Goal: Find specific page/section: Find specific page/section

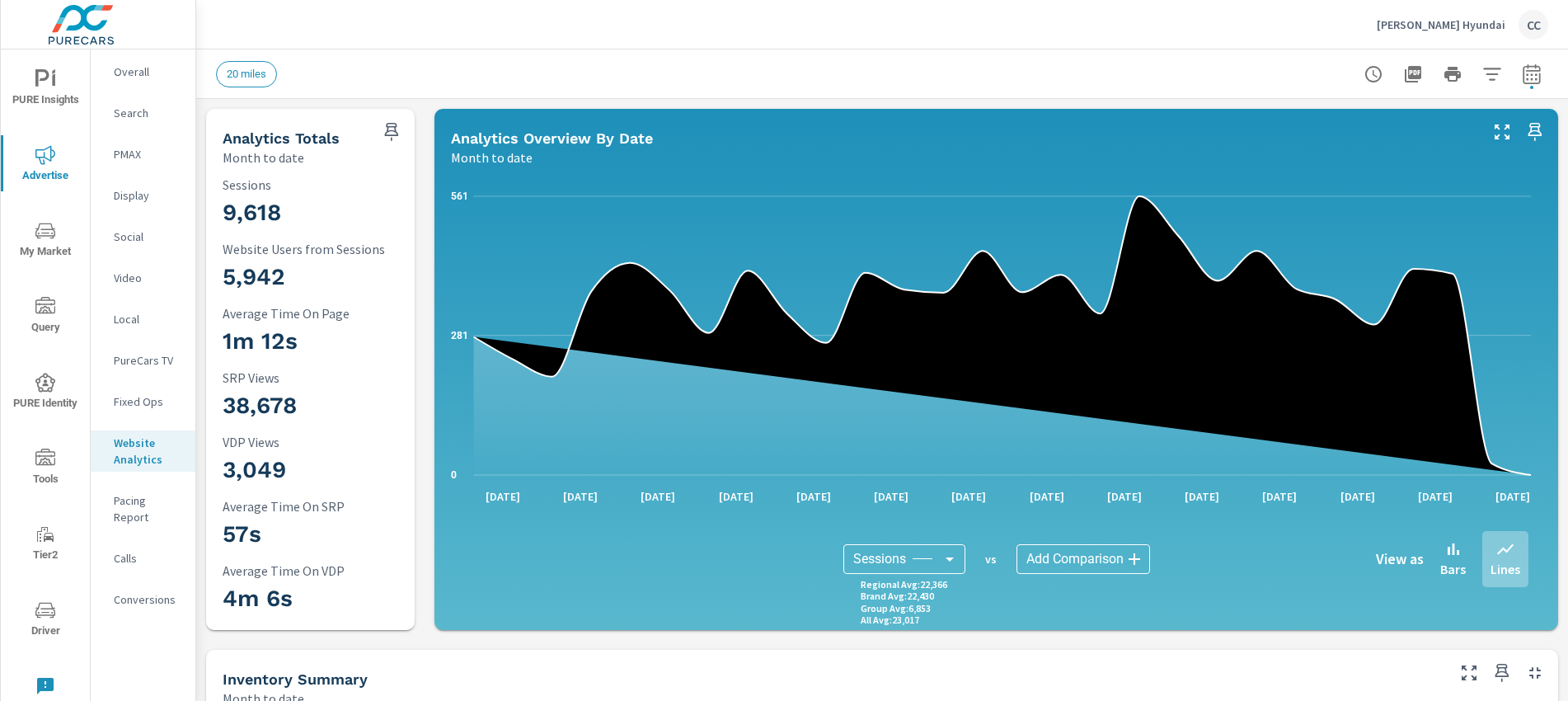
scroll to position [2304, 0]
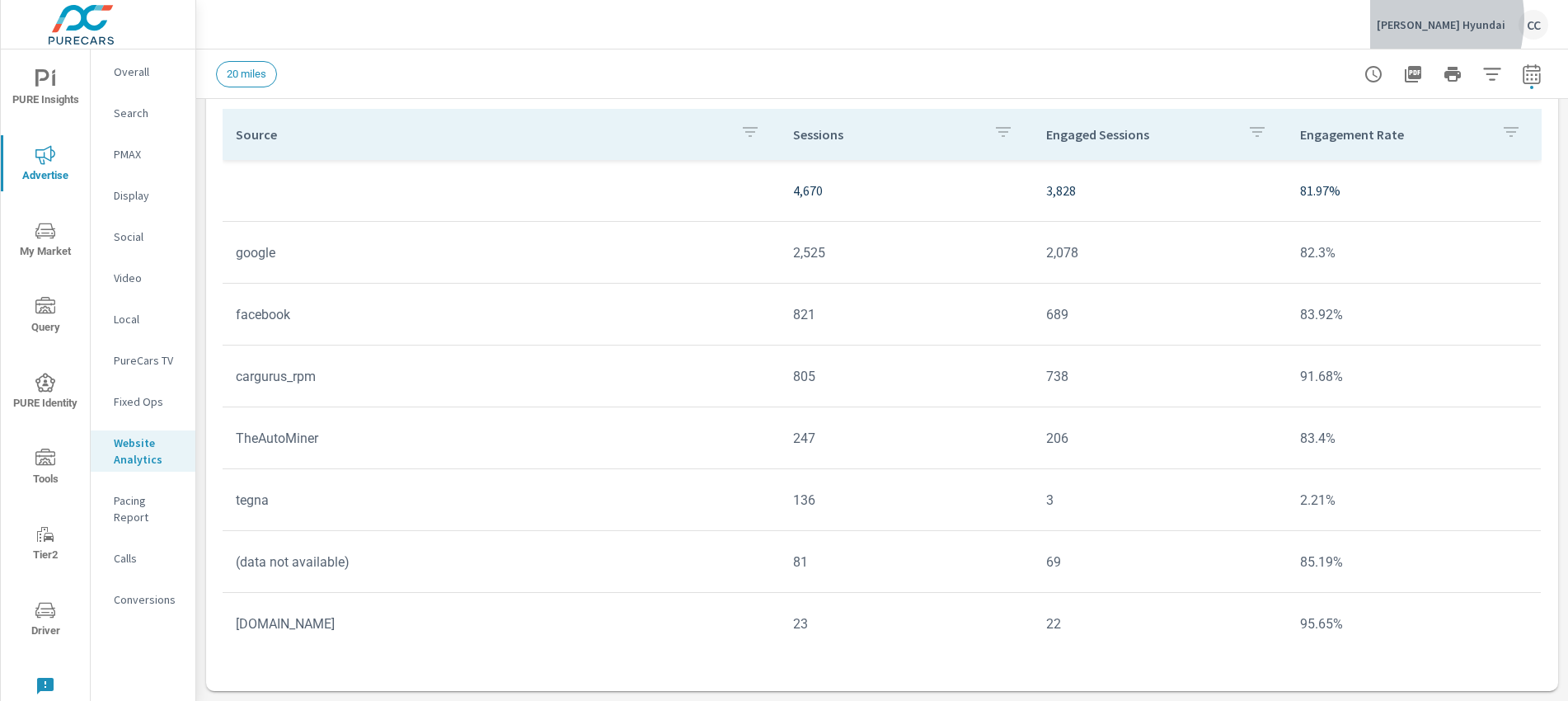
click at [1428, 19] on p "Bill Dodge Hyundai" at bounding box center [1440, 24] width 129 height 14
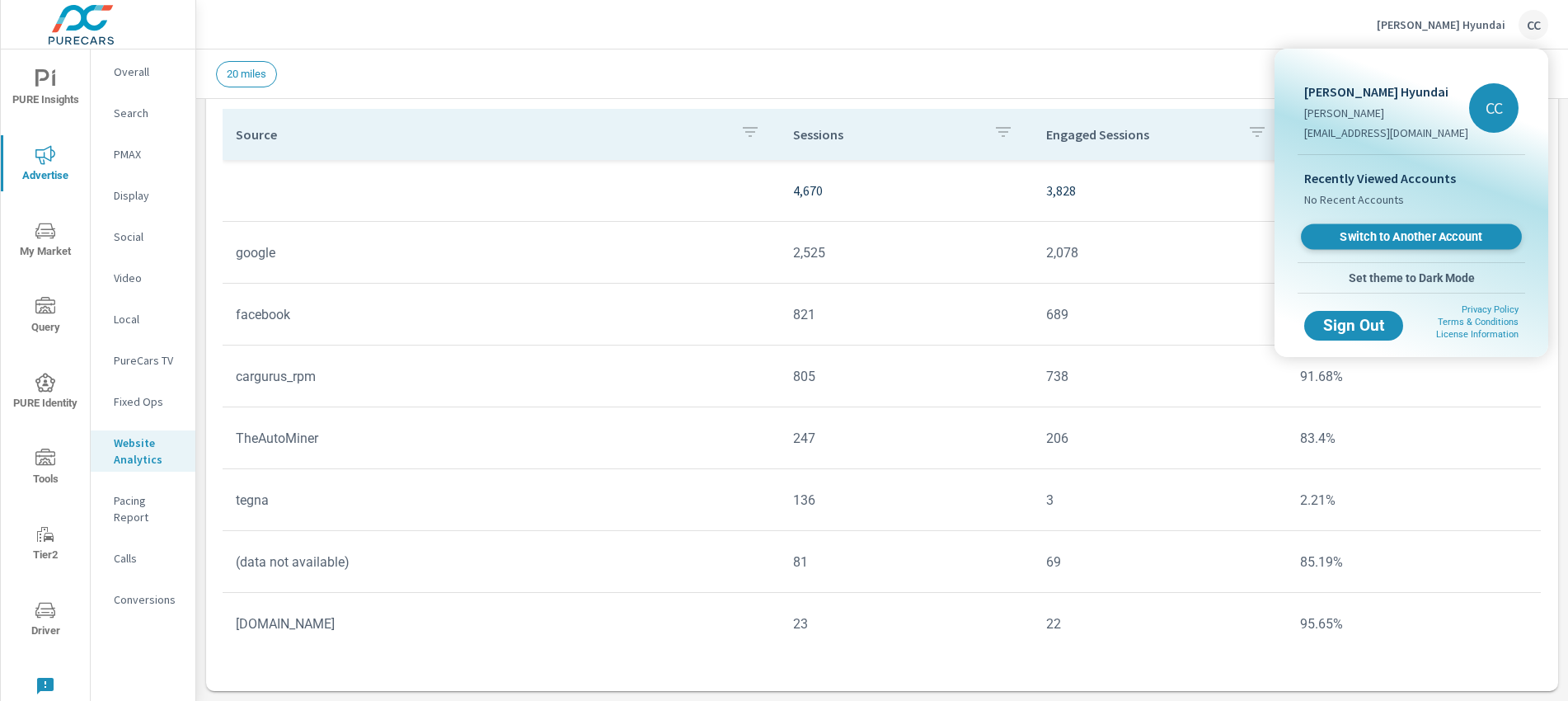
click at [1408, 234] on span "Switch to Another Account" at bounding box center [1410, 236] width 202 height 15
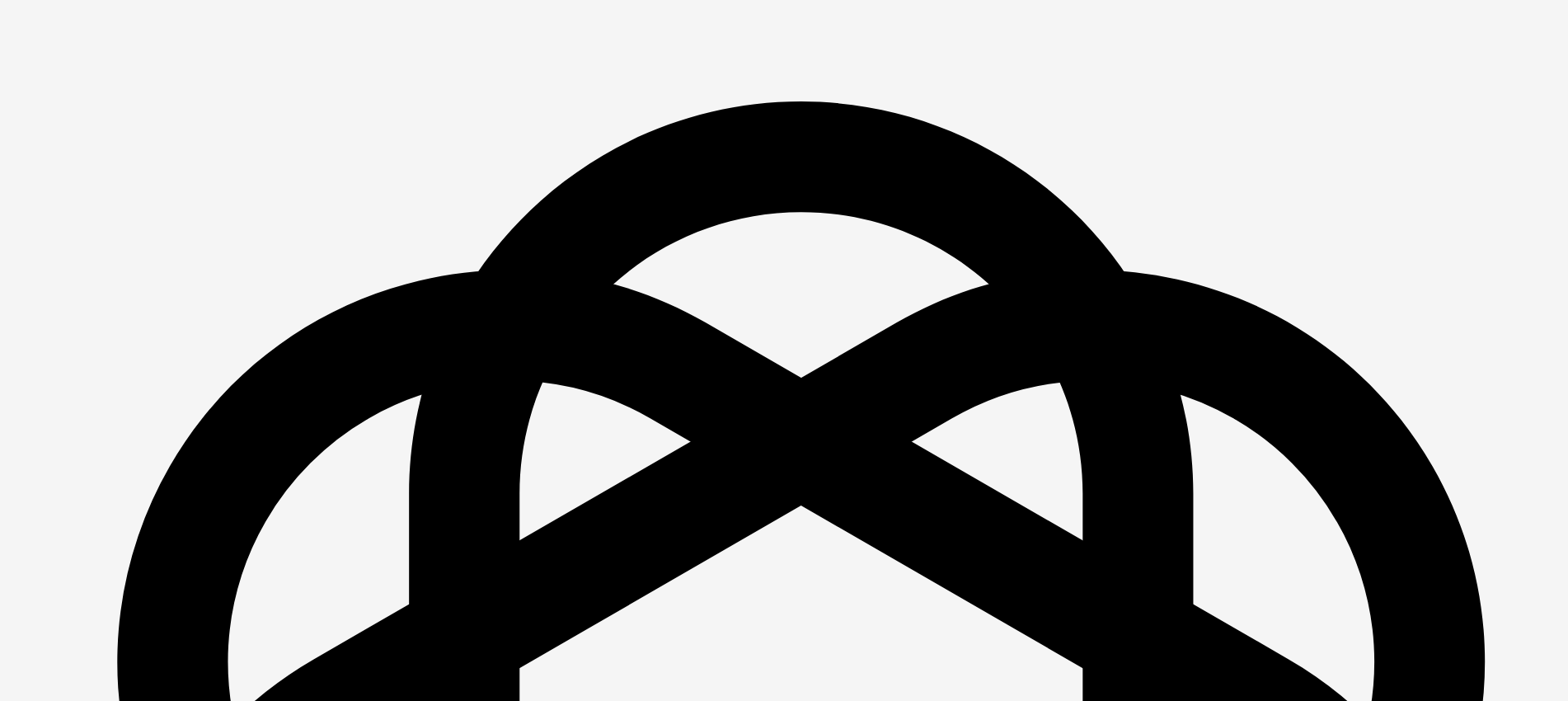
scroll to position [2376, 0]
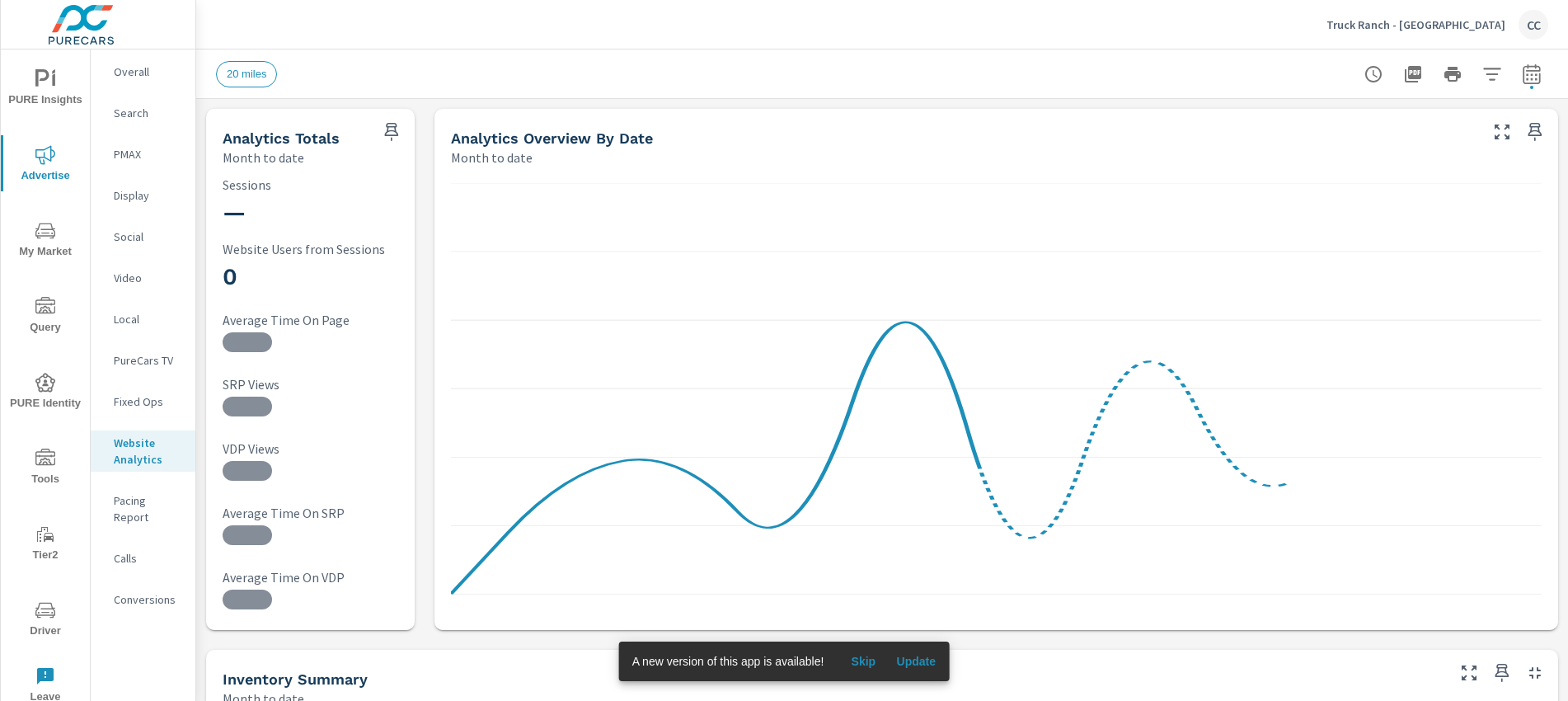
click at [22, 238] on span "My Market" at bounding box center [45, 241] width 79 height 41
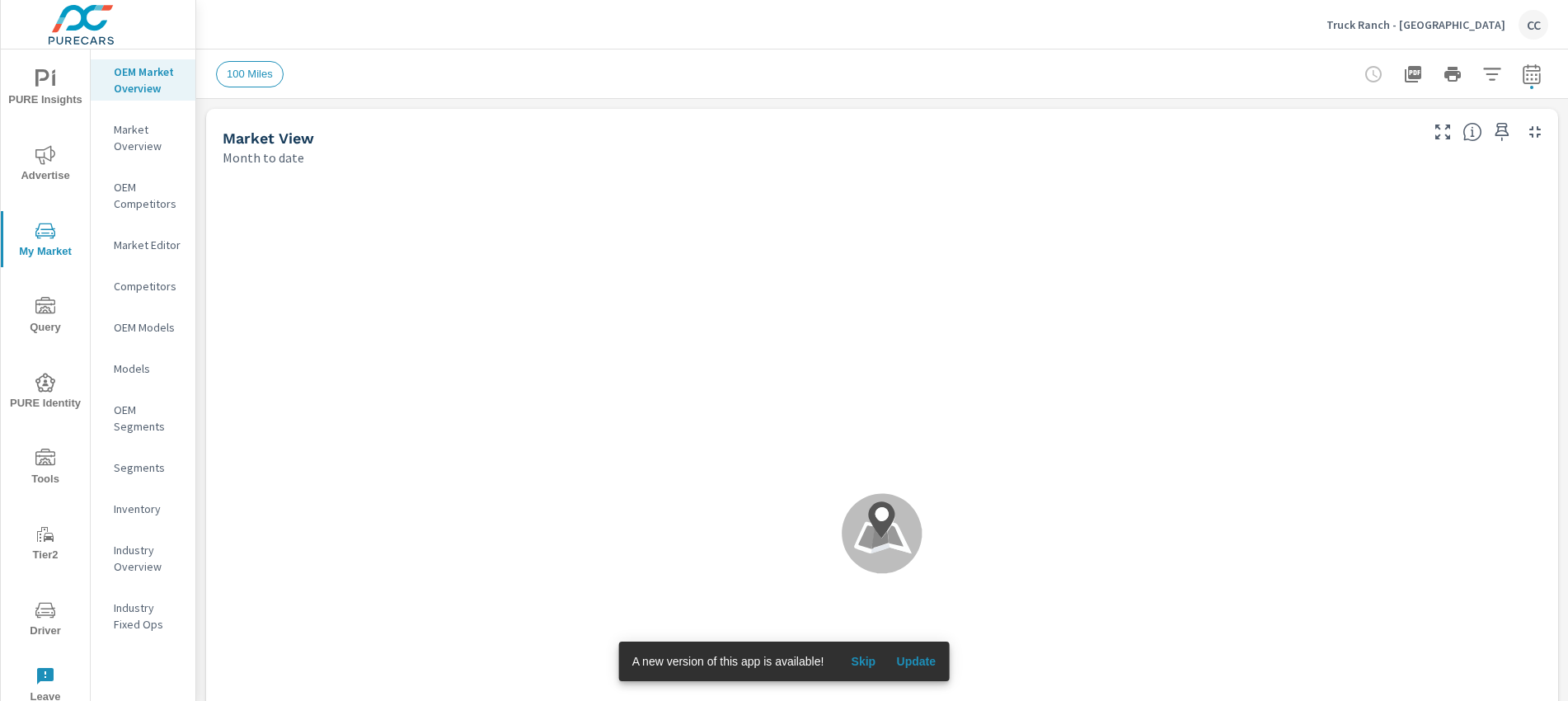
click at [935, 666] on span "Update" at bounding box center [916, 661] width 40 height 14
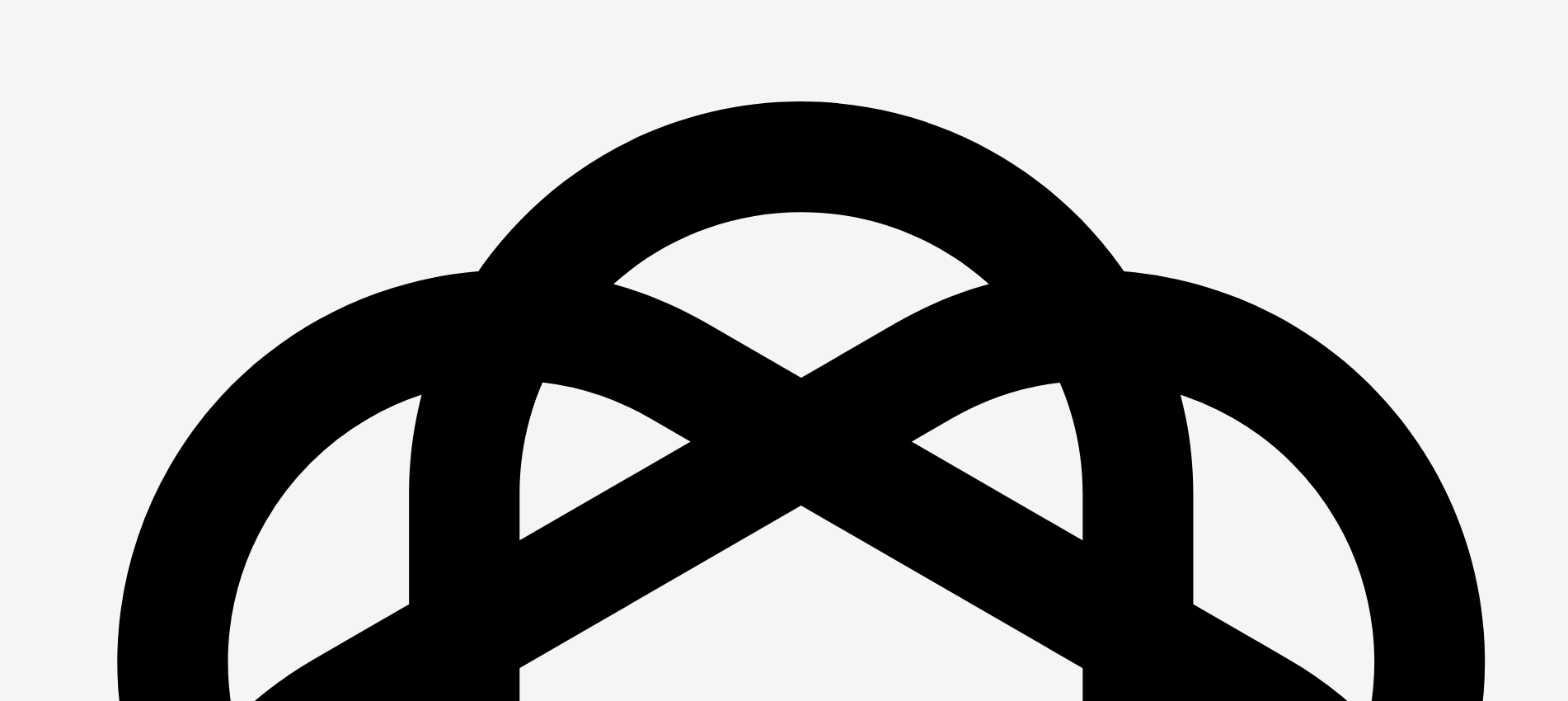
scroll to position [2376, 0]
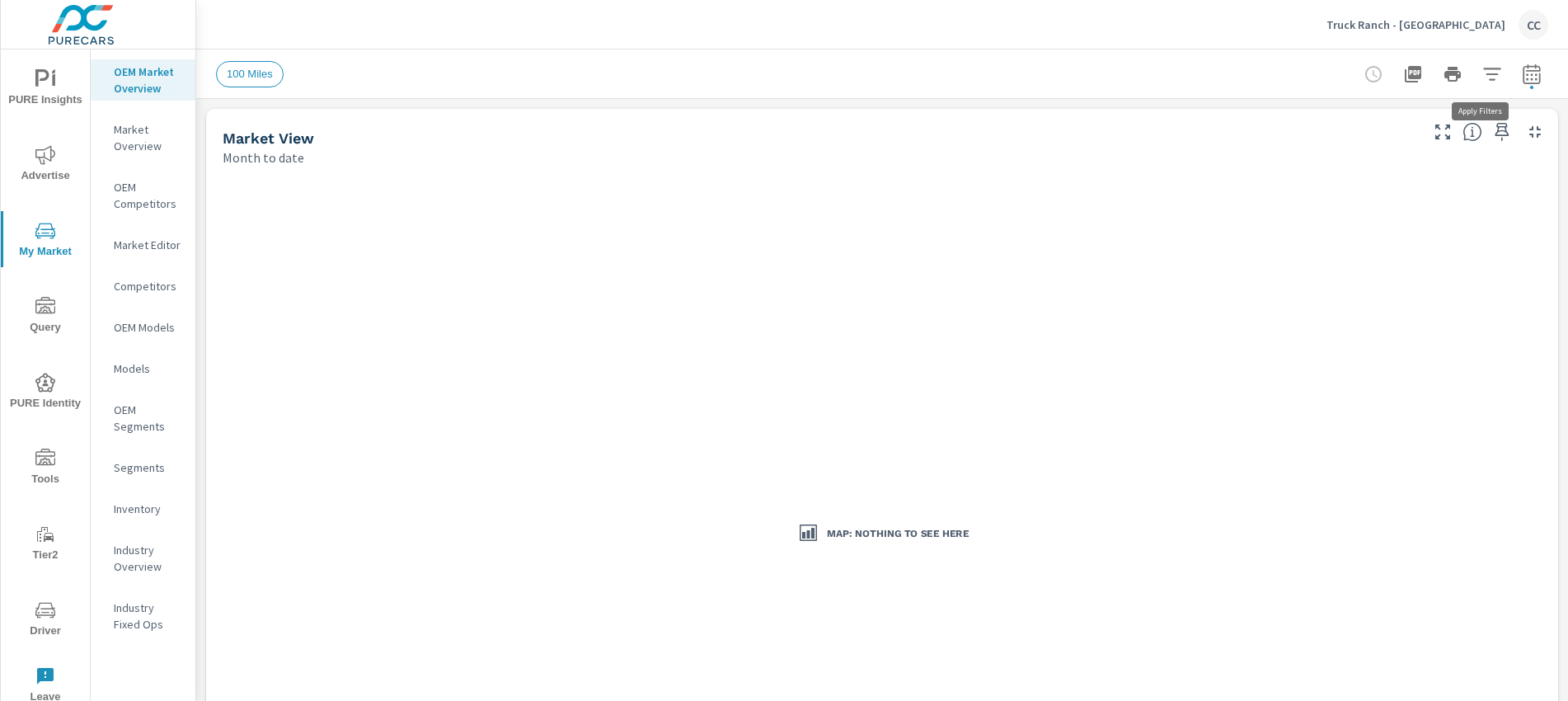
click at [1490, 72] on button "button" at bounding box center [1491, 74] width 33 height 33
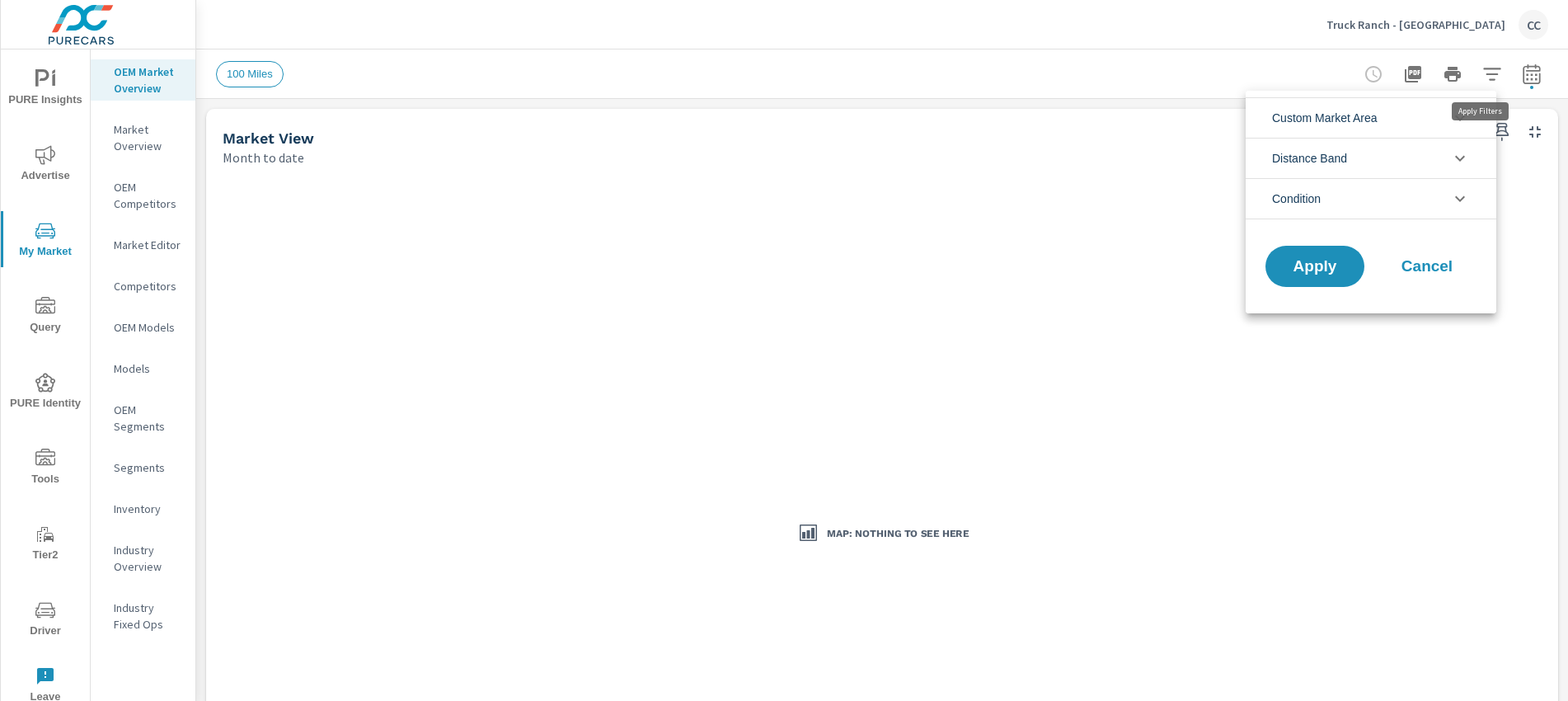
scroll to position [37, 0]
click at [1431, 124] on li "Custom Market Area" at bounding box center [1371, 117] width 250 height 41
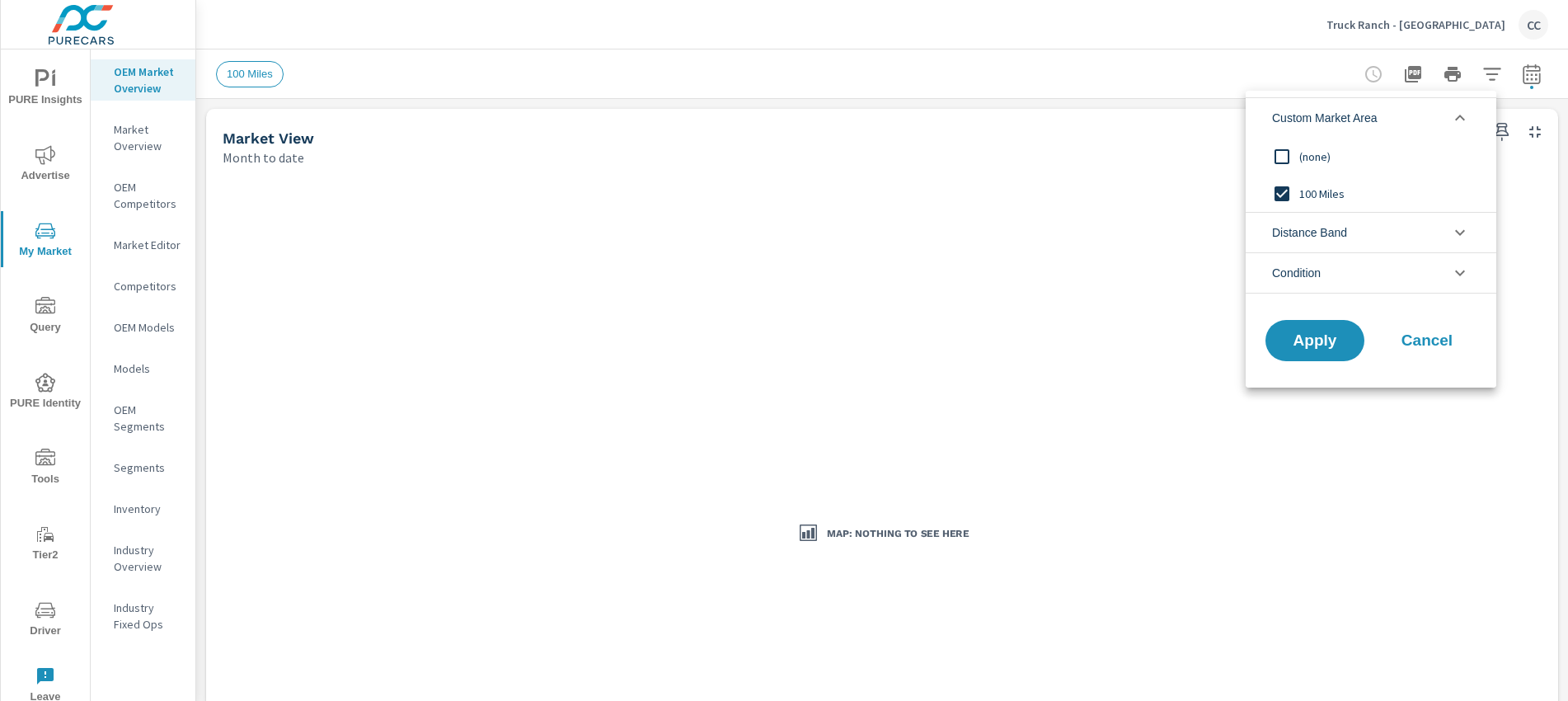
scroll to position [0, 0]
click at [1292, 192] on input "filter options" at bounding box center [1282, 194] width 34 height 34
click at [1288, 153] on input "filter options" at bounding box center [1282, 157] width 34 height 34
click at [1315, 339] on span "Apply" at bounding box center [1314, 341] width 68 height 15
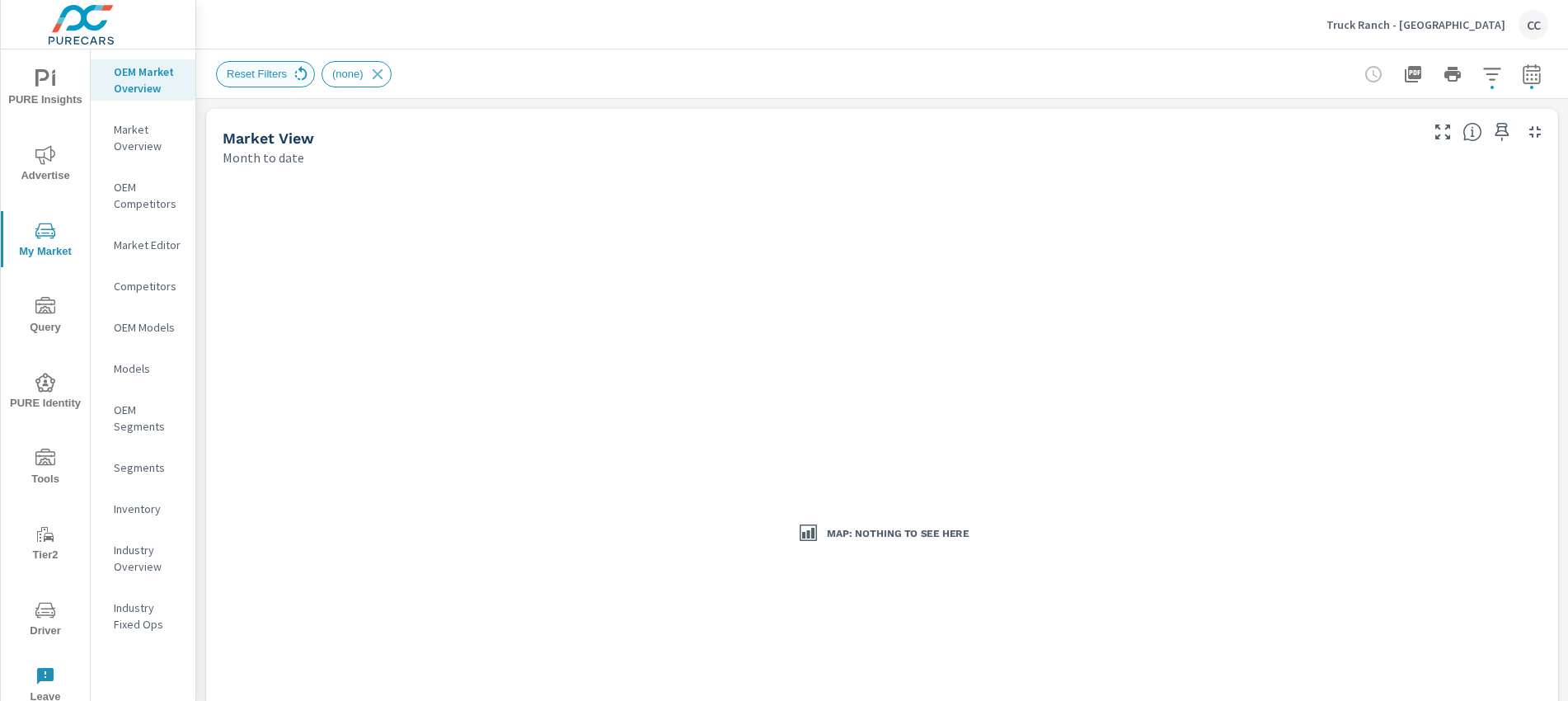
click at [309, 75] on icon at bounding box center [301, 74] width 18 height 18
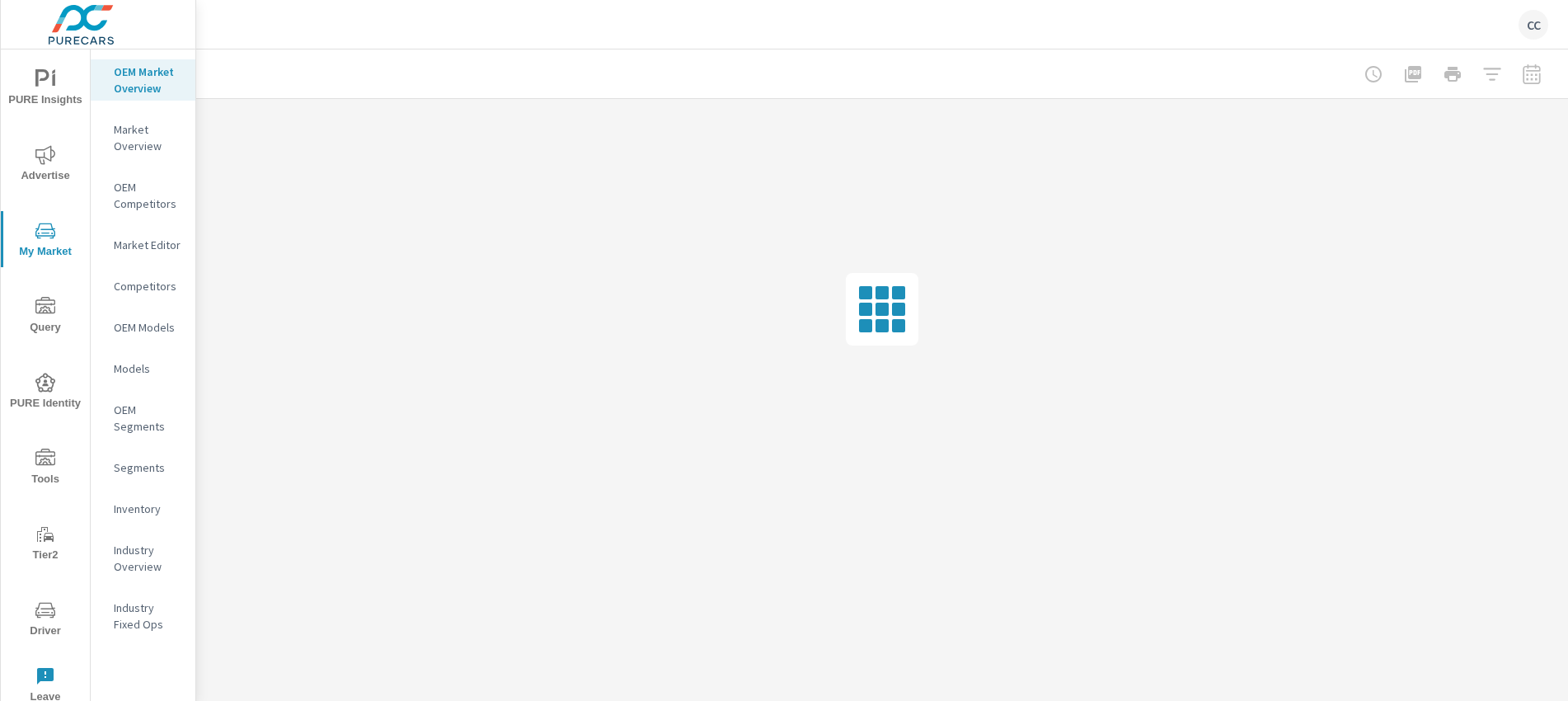
scroll to position [2376, 0]
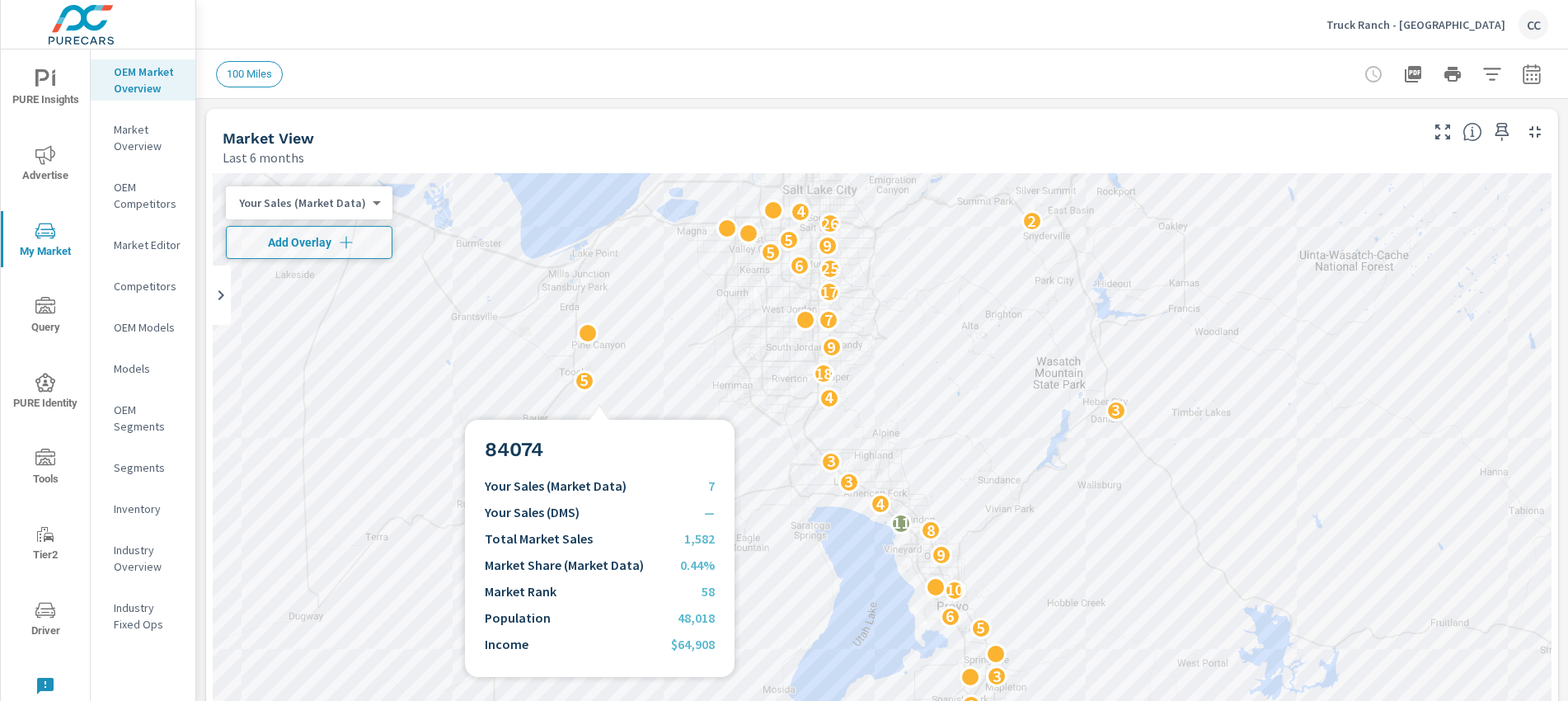
scroll to position [1, 0]
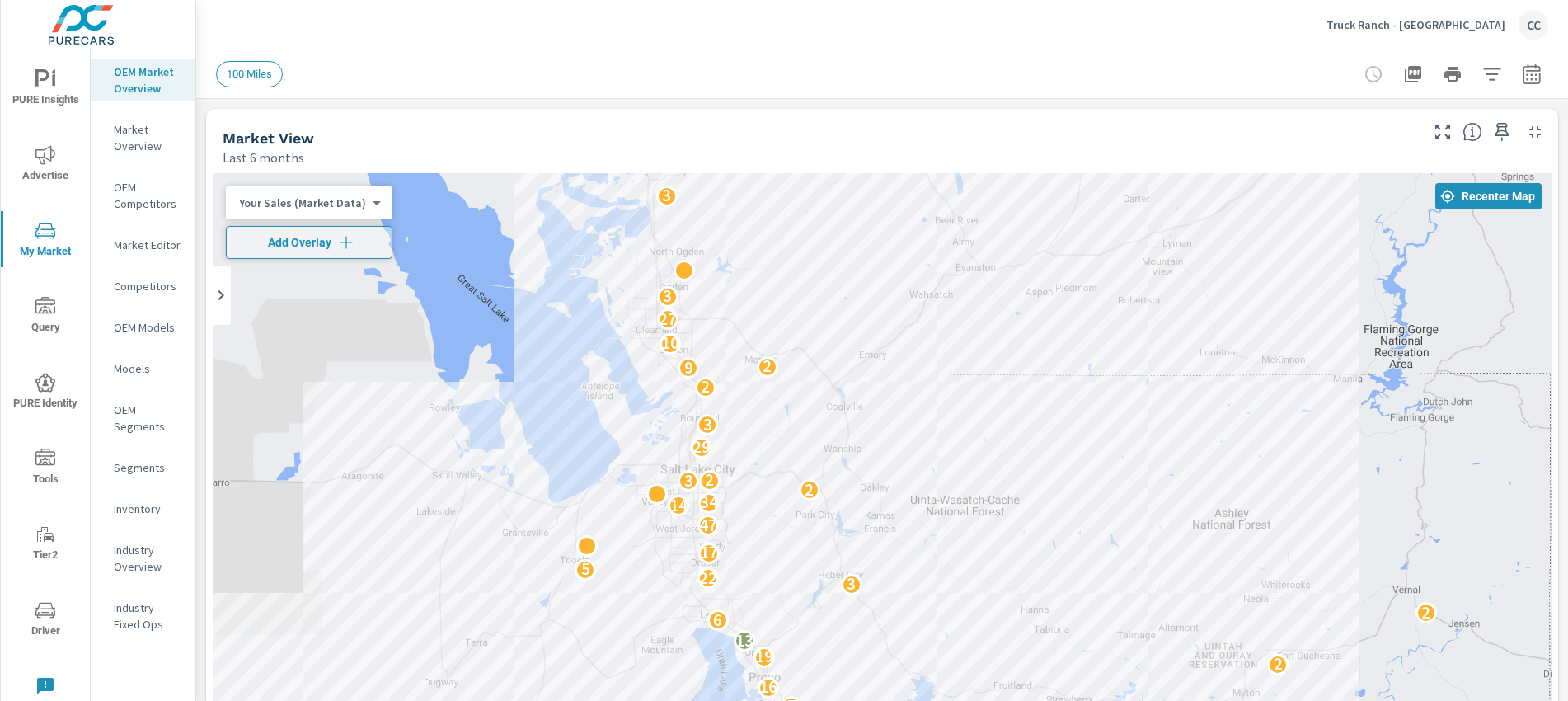
drag, startPoint x: 598, startPoint y: 277, endPoint x: 457, endPoint y: 515, distance: 276.6
click at [457, 515] on div "2 5 3 2 2 2 10 7 16 2 19 13 6 2 3 22 5 17 47 14 34 2 3 2 29 3 2 9 2 10 27 3 3 4…" at bounding box center [882, 507] width 1338 height 669
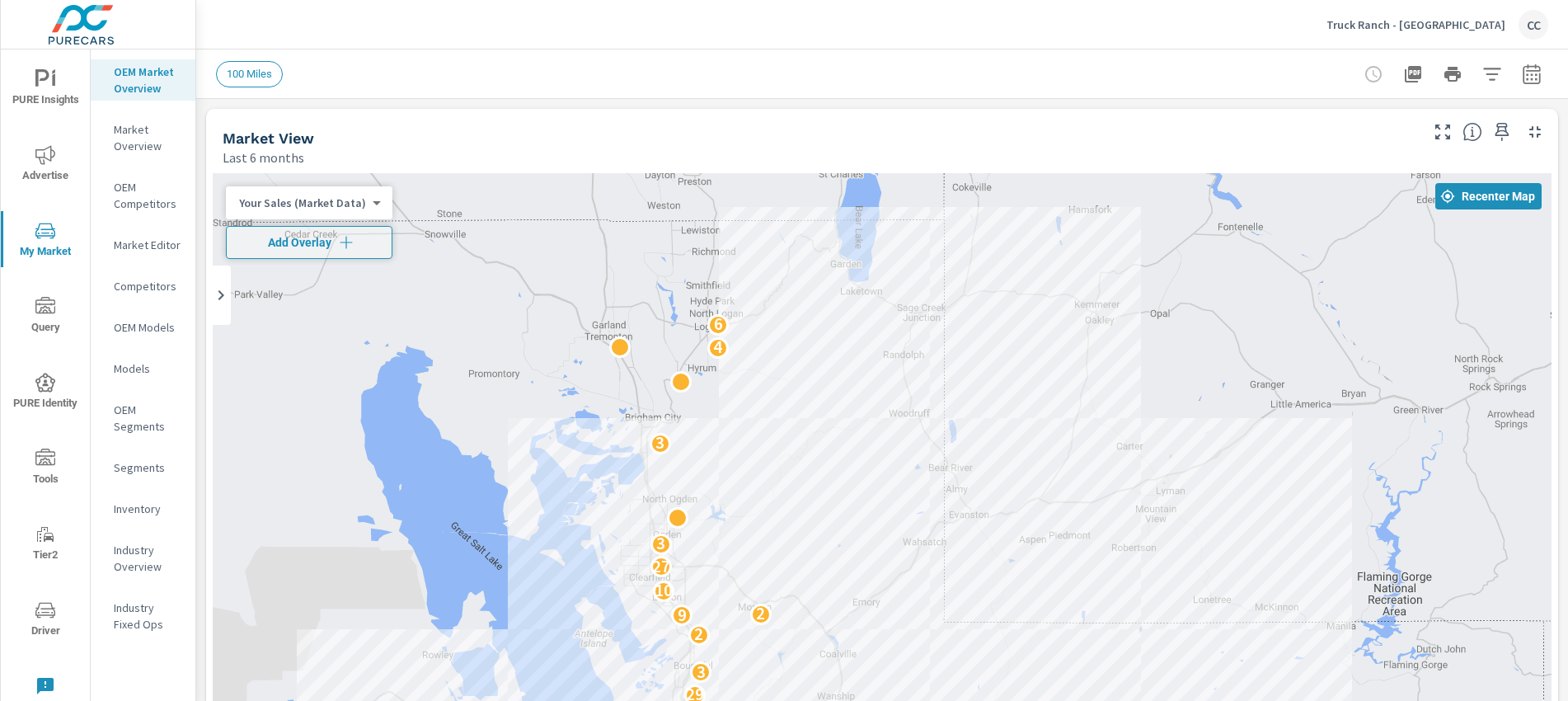
drag, startPoint x: 511, startPoint y: 462, endPoint x: 504, endPoint y: 633, distance: 171.1
click at [504, 633] on div "2 2 2 10 7 16 2 19 13 6 2 3 22 5 17 47 14 34 2 3 2 29 3 2 9 2 10 27 3 3 4 6 3 6" at bounding box center [882, 507] width 1338 height 669
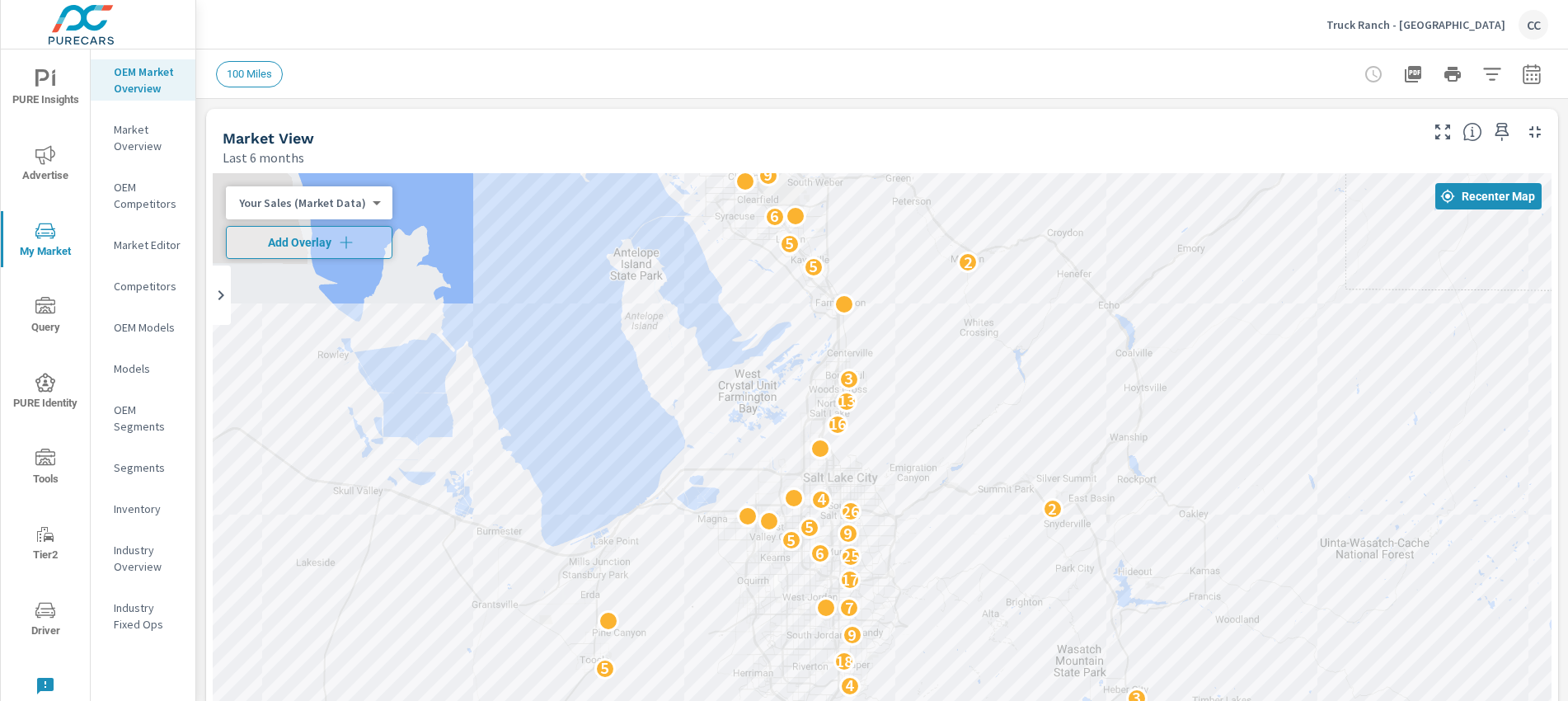
drag, startPoint x: 620, startPoint y: 492, endPoint x: 582, endPoint y: 207, distance: 287.5
click at [582, 207] on div "6 3 5 6 10 9 8 11 4 3 3 3 4 5 18 9 7 17 25 6 5 9 5 26 2 4 16 13 3 5 2 5 6 9 12 …" at bounding box center [882, 507] width 1338 height 669
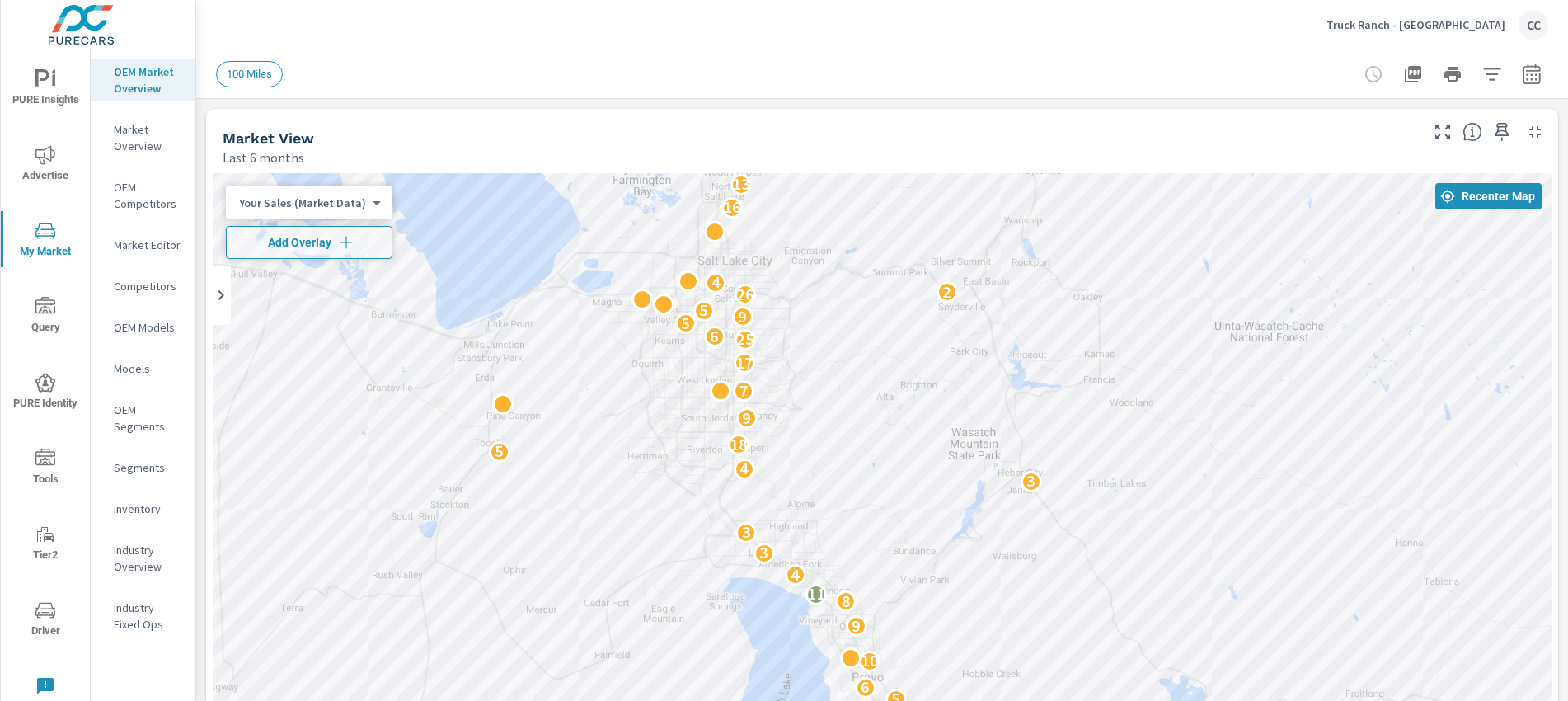
drag, startPoint x: 622, startPoint y: 527, endPoint x: 511, endPoint y: 288, distance: 263.5
click at [511, 288] on div "2 6 3 5 6 10 2 9 8 11 4 3 3 3 4 5 18 9 7 17 25 6 5 9 5 26 2 4 16 13 3 5 2 5 6 9…" at bounding box center [882, 507] width 1338 height 669
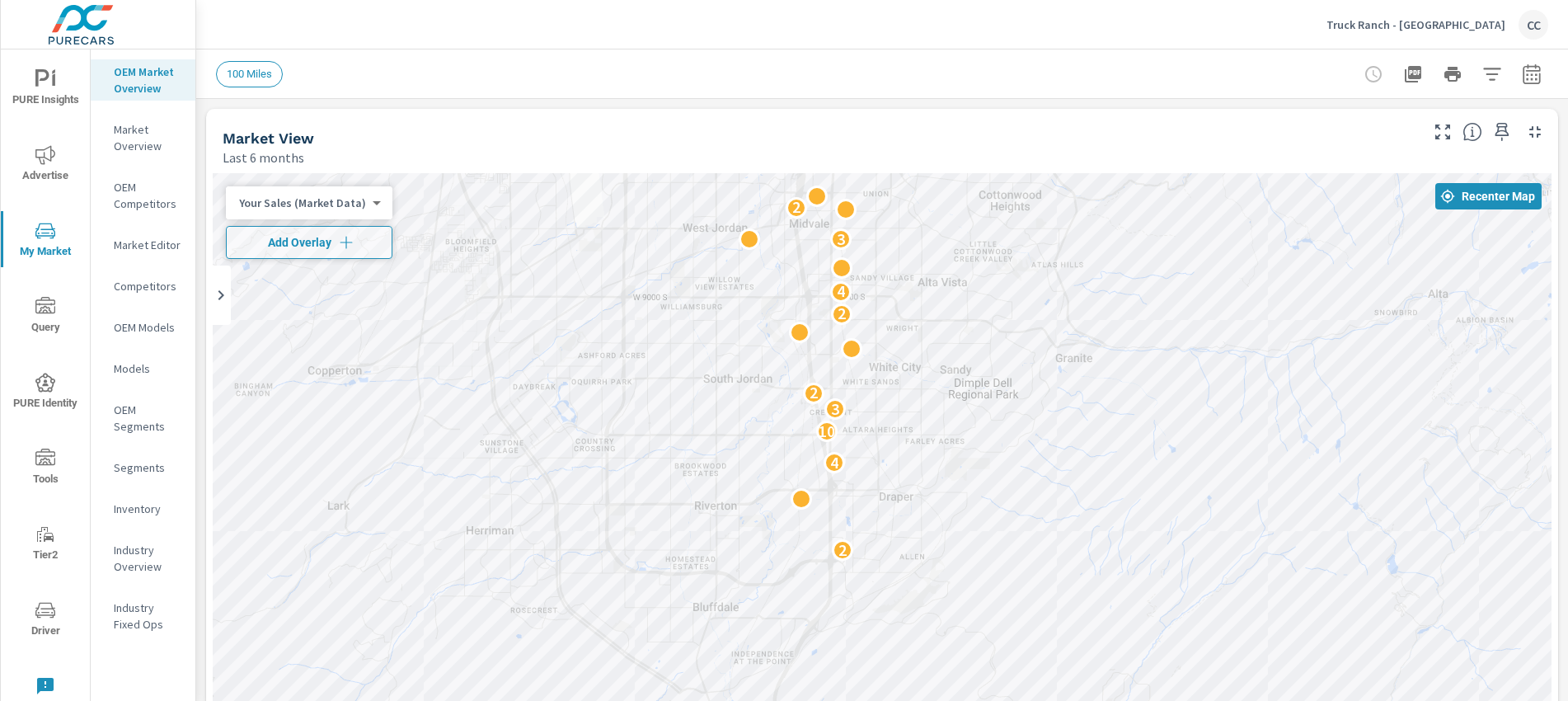
drag, startPoint x: 746, startPoint y: 424, endPoint x: 334, endPoint y: 336, distance: 421.3
click at [304, 319] on div "← Move left → Move right ↑ Move up ↓ Move down + Zoom in - Zoom out Home Jump l…" at bounding box center [882, 533] width 1338 height 721
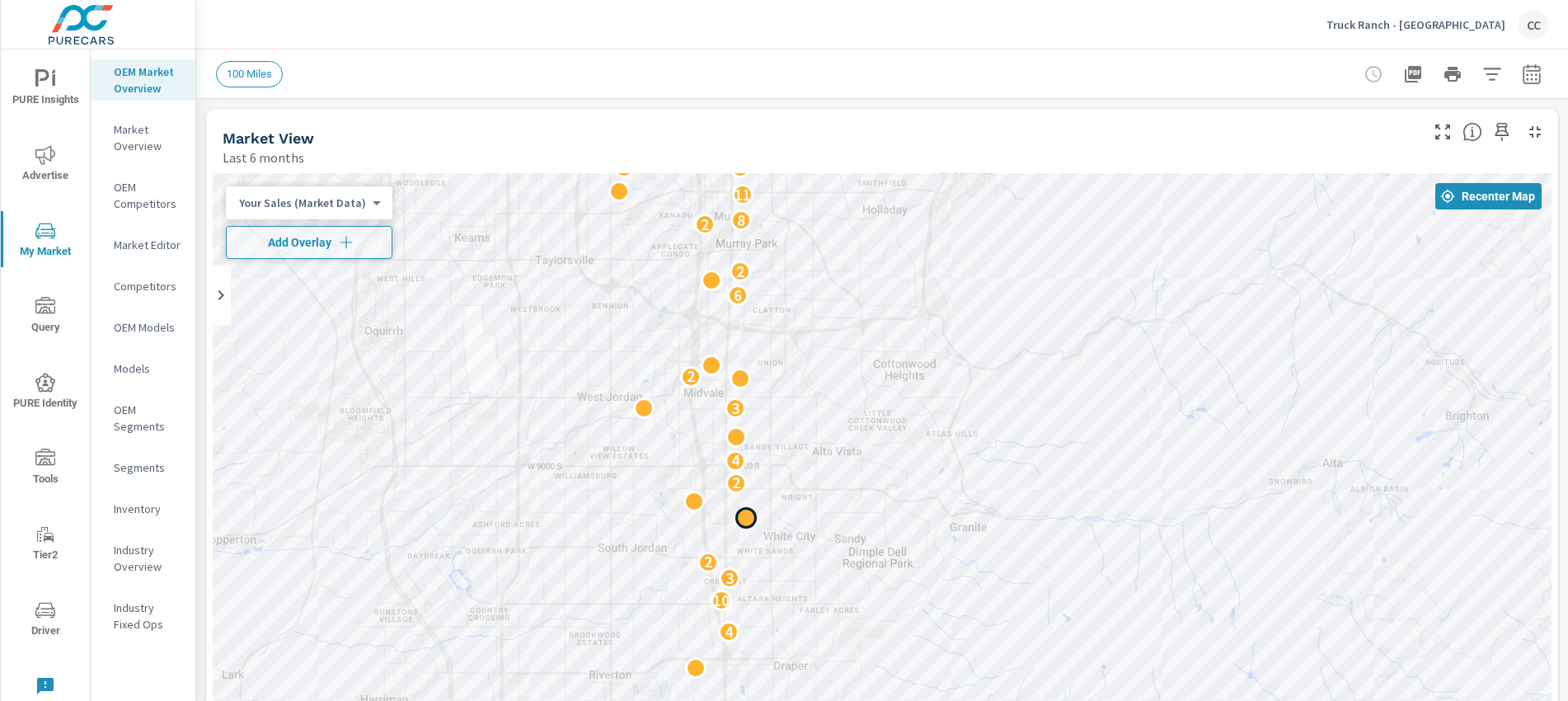
drag, startPoint x: 944, startPoint y: 356, endPoint x: 927, endPoint y: 500, distance: 145.0
click at [927, 500] on div "2 2 3 2 4 5 2 2 4 2 2 2 2 4 10 3 3 2 2 4 3 2 6 2 2 8 11 5 6 3 3 3 3 4 2 4 9 2 8…" at bounding box center [882, 507] width 1338 height 669
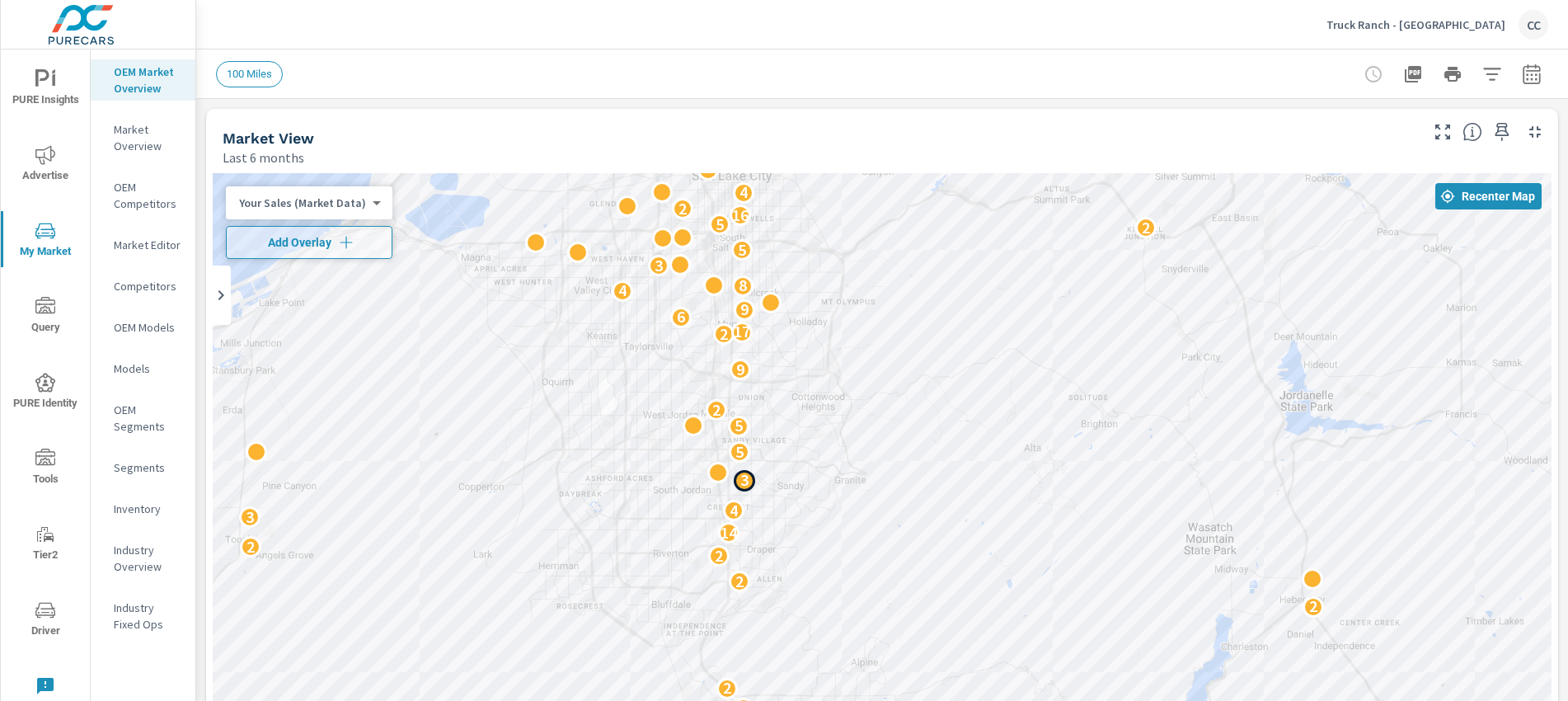
drag, startPoint x: 981, startPoint y: 443, endPoint x: 875, endPoint y: 442, distance: 106.0
click at [875, 442] on div "2 5 2 3 2 4 6 2 6 4 2 3 4 3 3 6 2 4 3 2 2 2 2 2 14 3 4 3 5 5 2 9 2 17 6 9 4 8 3…" at bounding box center [882, 507] width 1338 height 669
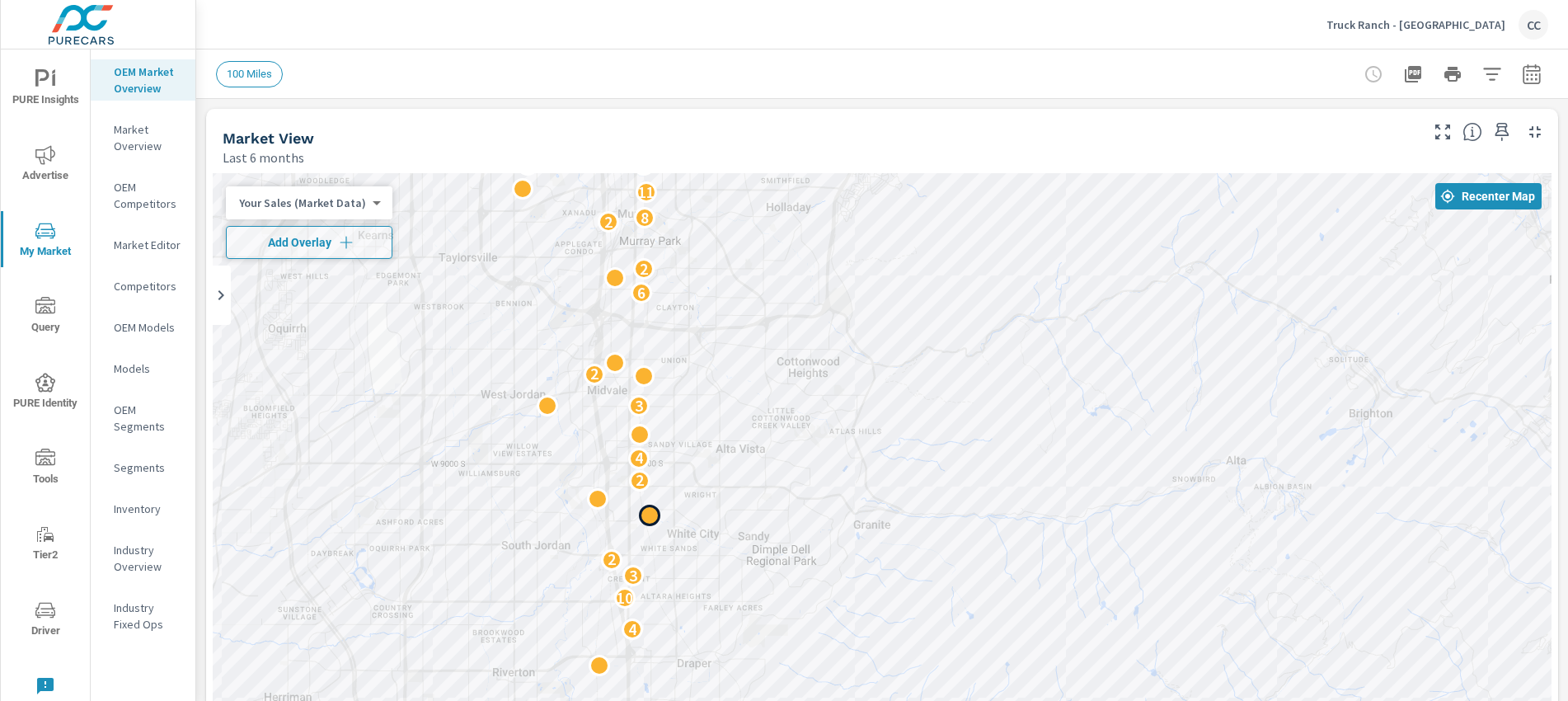
drag, startPoint x: 811, startPoint y: 442, endPoint x: 1007, endPoint y: 447, distance: 196.1
click at [1007, 447] on div "2 2 3 2 4 5 2 2 4 2 2 2 4 10 3 2 2 4 3 2 6 2 2 8 11 5 6 3 3 3 3 4 2 4 9 2 8 3" at bounding box center [882, 507] width 1338 height 669
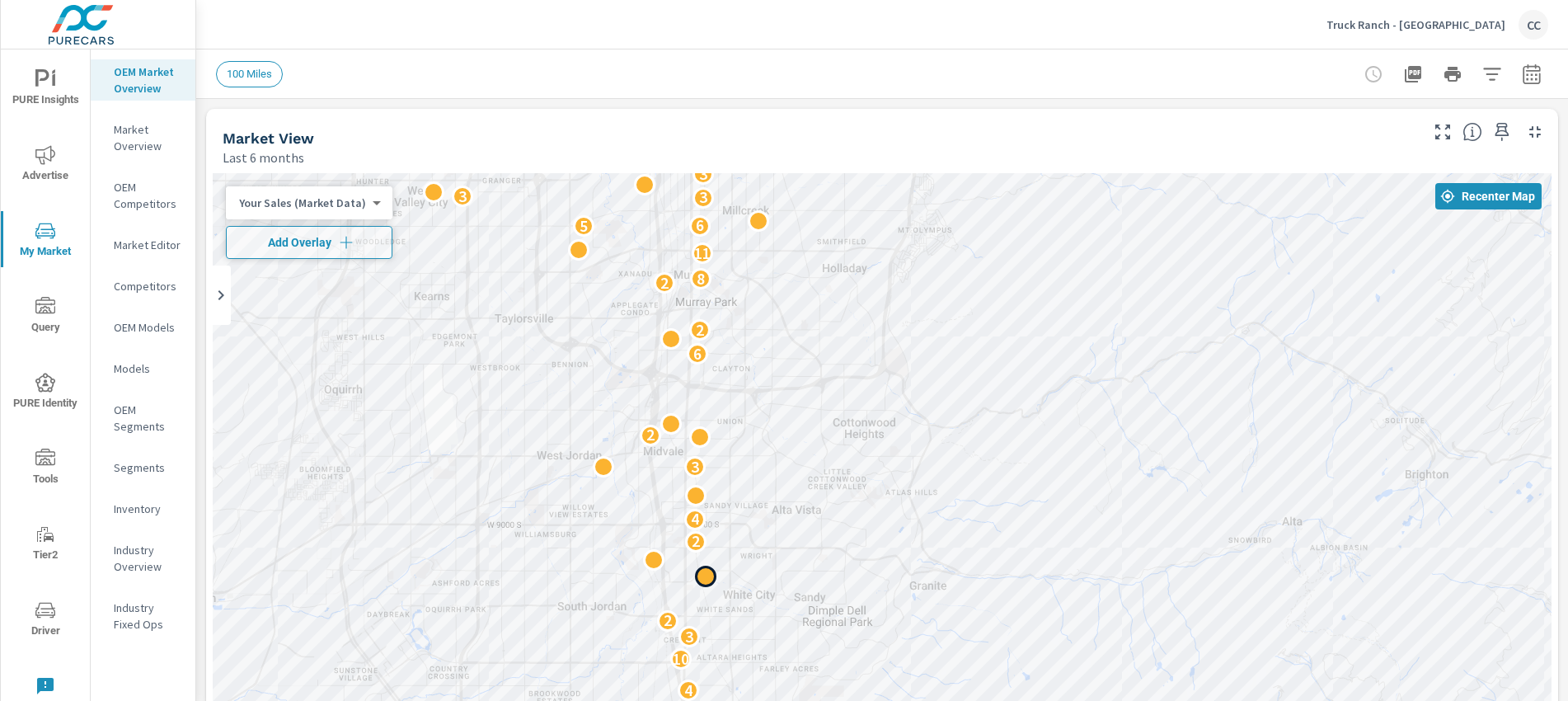
drag, startPoint x: 927, startPoint y: 402, endPoint x: 983, endPoint y: 464, distance: 83.5
click at [983, 464] on div "2 2 3 2 4 5 2 2 4 2 2 2 4 10 3 2 2 4 3 2 6 2 2 8 11 5 6 3 3 3 3 4 2 4 9 2 8 3" at bounding box center [882, 507] width 1338 height 669
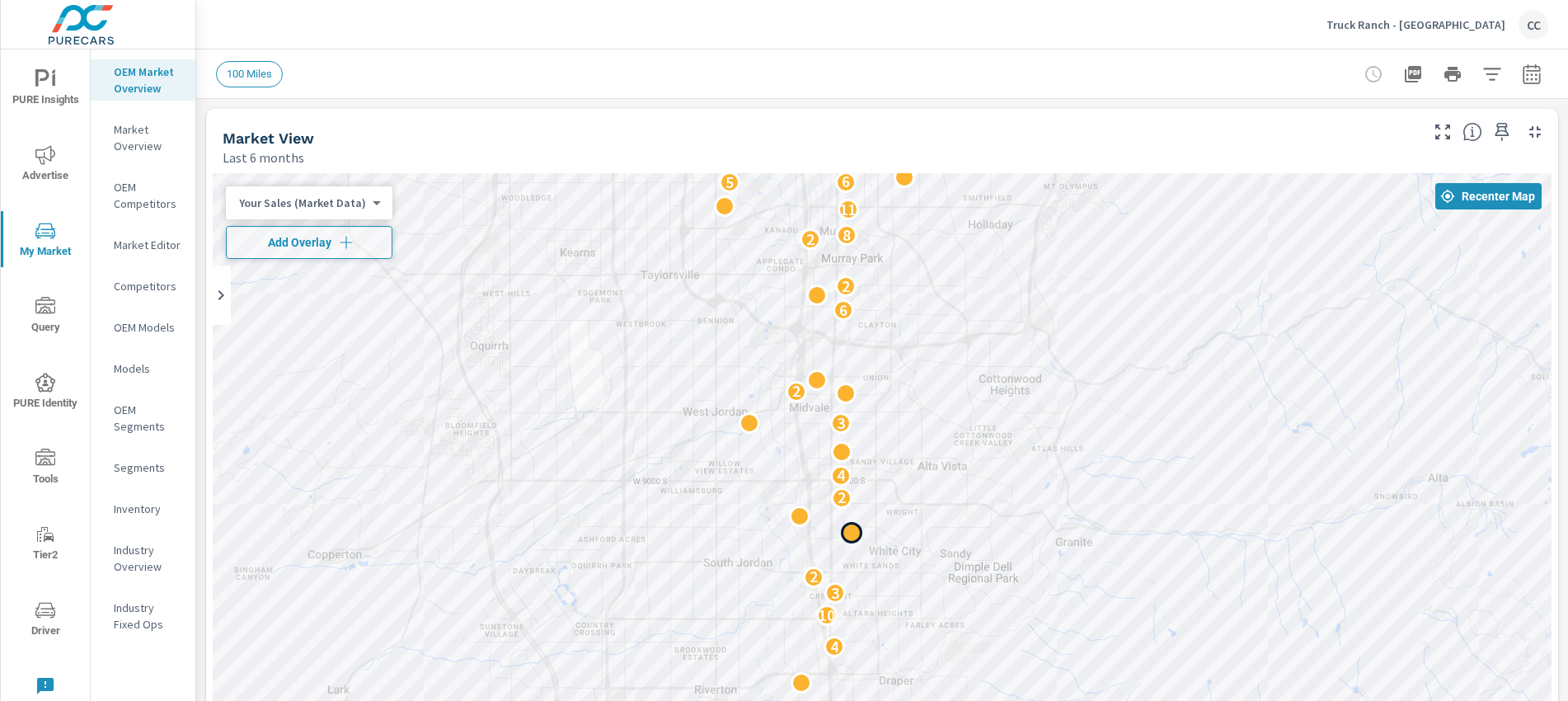
drag, startPoint x: 441, startPoint y: 583, endPoint x: 591, endPoint y: 539, distance: 156.3
click at [591, 539] on div "3 2 4 5 2 2 4 2 2 2 4 10 3 2 2 4 3 2 6 2 2 8 11 5 6 3 3 3 3 4 2 4 9 2 8 3 3 2" at bounding box center [882, 507] width 1338 height 669
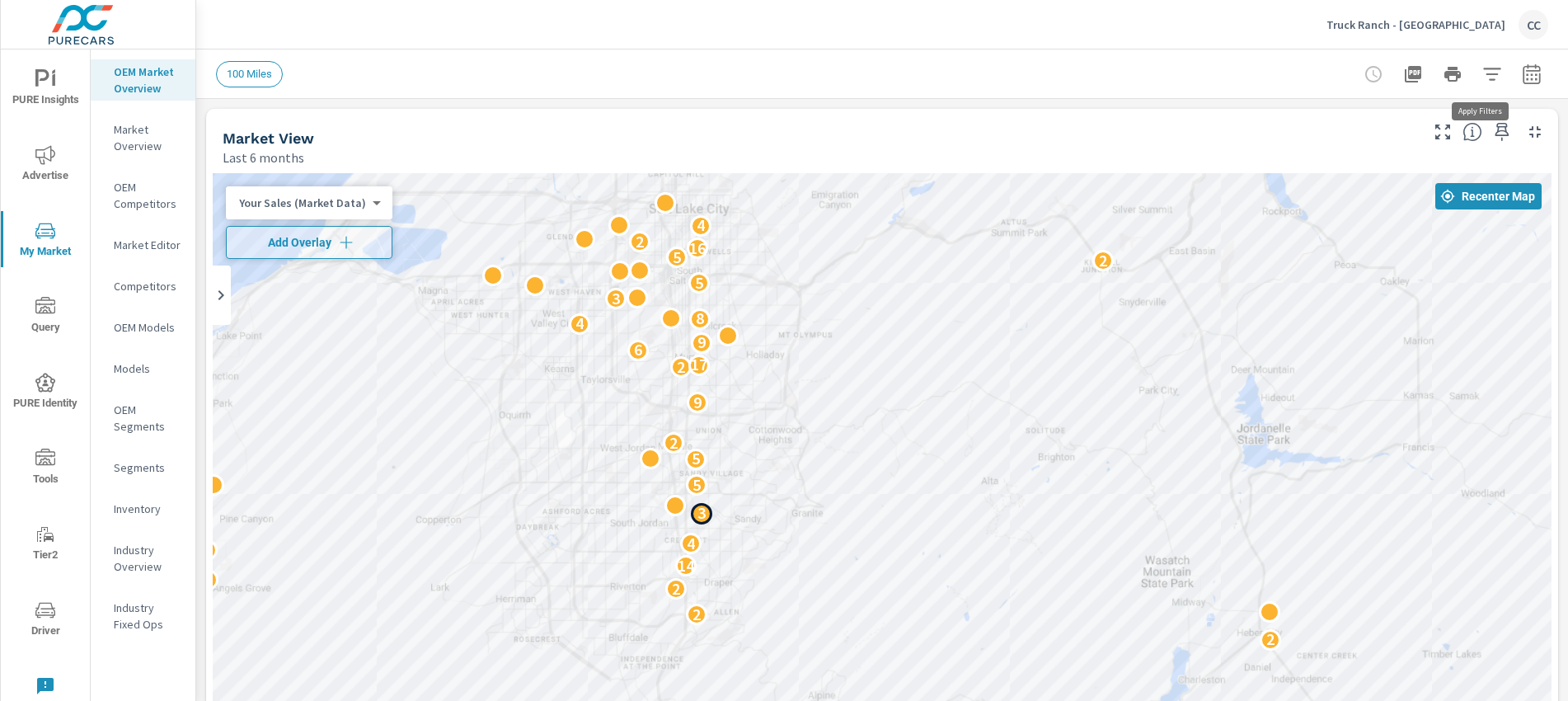
click at [1489, 74] on icon "button" at bounding box center [1492, 74] width 20 height 20
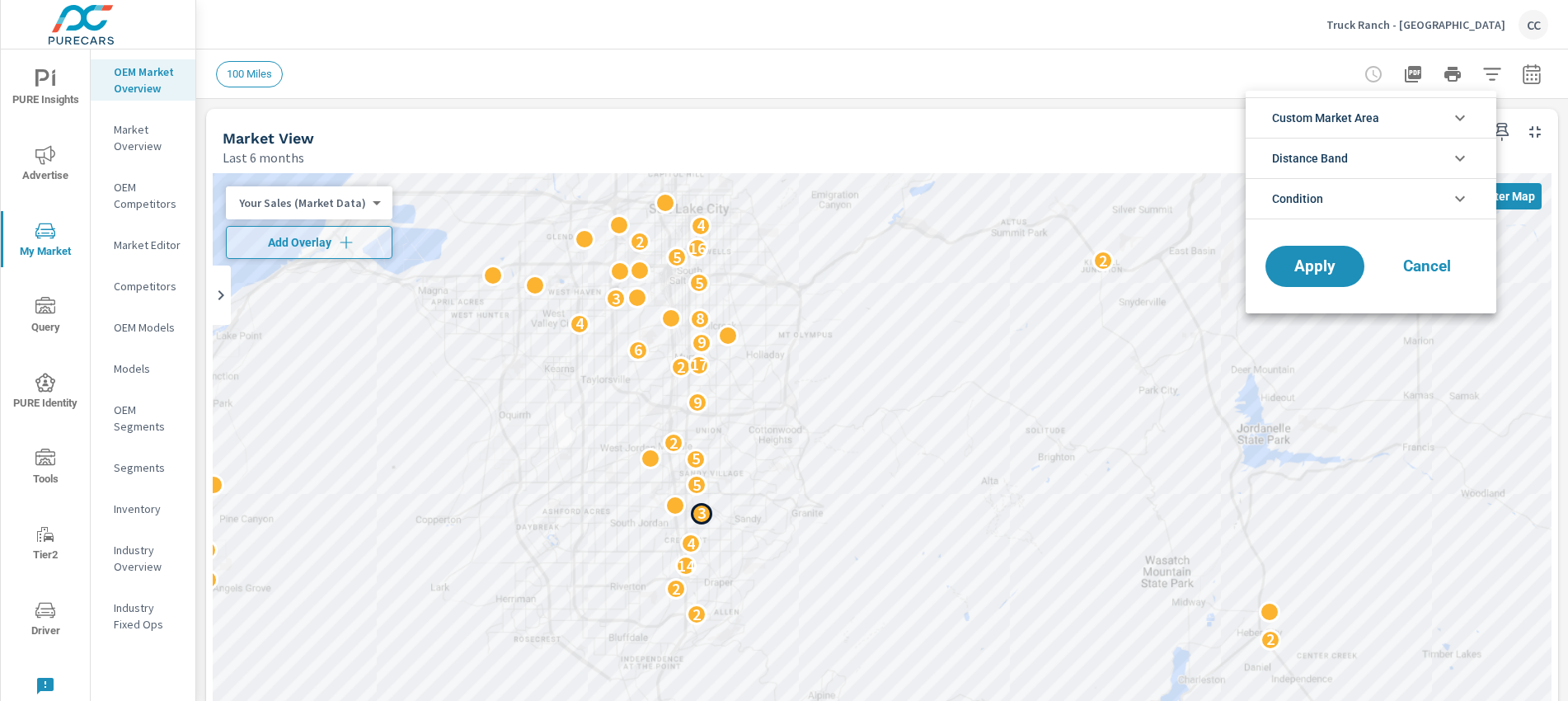
scroll to position [37, 0]
click at [1127, 144] on div at bounding box center [784, 350] width 1568 height 701
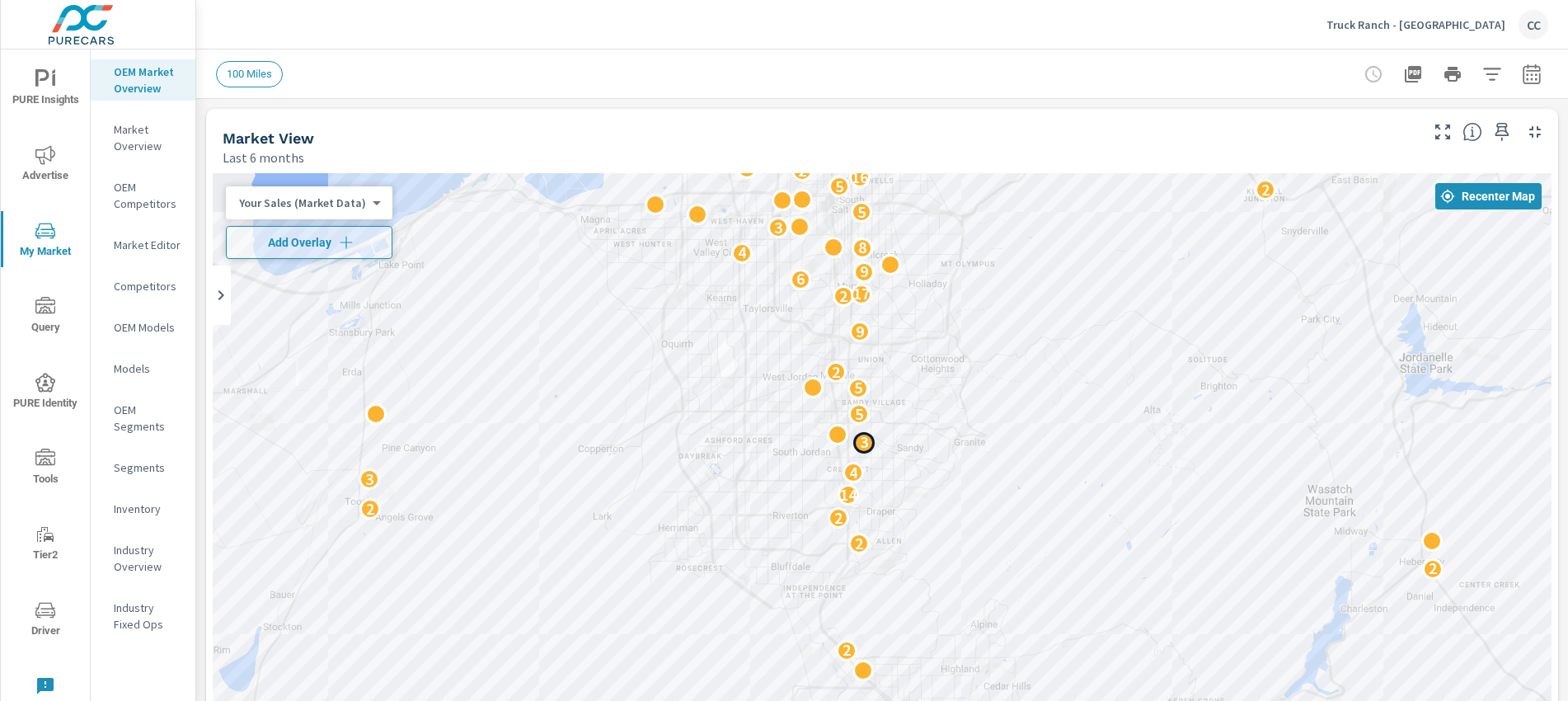
drag, startPoint x: 799, startPoint y: 375, endPoint x: 998, endPoint y: 282, distance: 219.7
click at [998, 282] on div "2 5 2 3 2 4 6 2 6 4 2 3 4 3 3 6 2 4 3 2 2 2 2 2 14 3 4 3 5 5 2 9 2 17 6 9 4 8 3…" at bounding box center [882, 507] width 1338 height 669
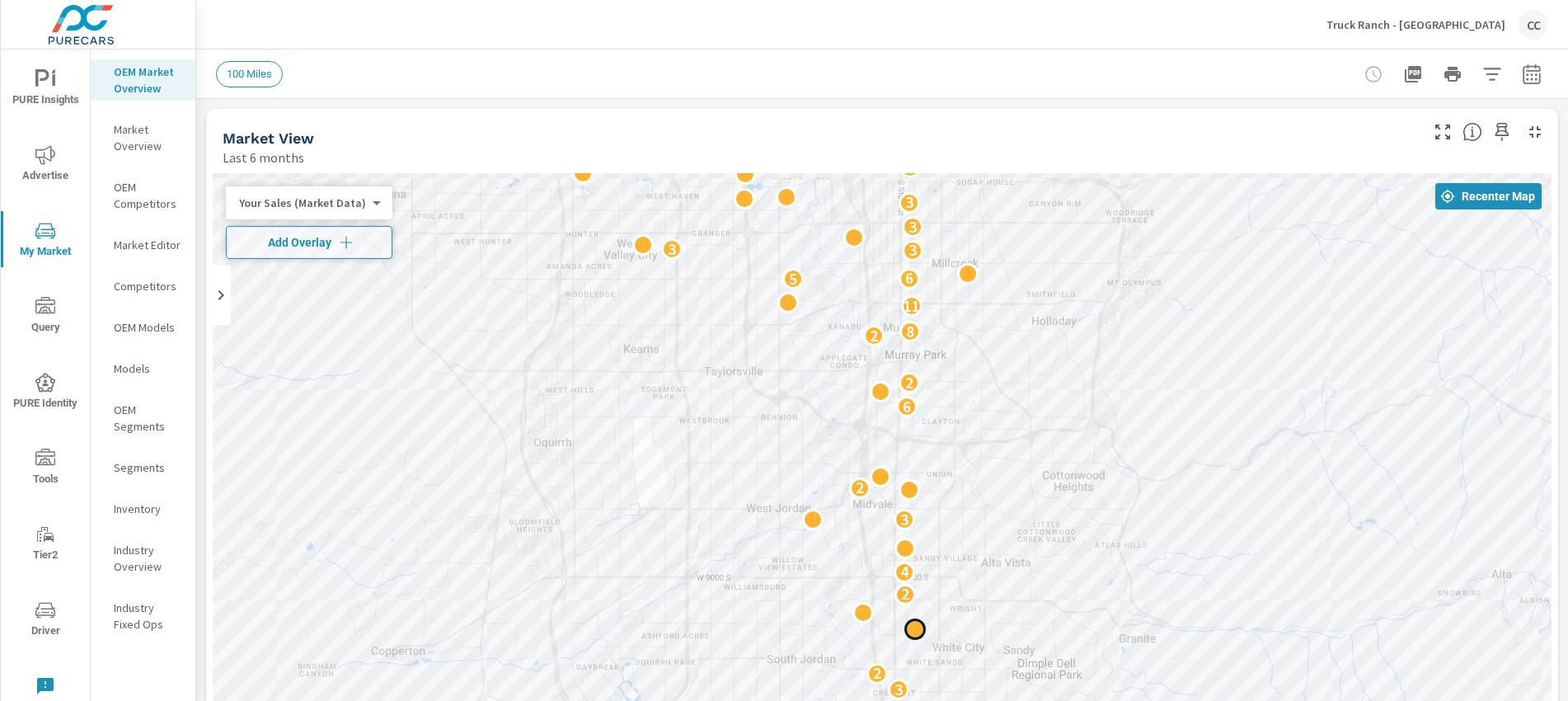
drag, startPoint x: 968, startPoint y: 414, endPoint x: 967, endPoint y: 627, distance: 213.0
click at [967, 627] on div "2 2 3 2 4 5 2 2 4 2 2 2 2 4 10 3 3 2 2 4 3 2 6 2 2 8 11 5 6 3 3 3 3 4 2 4 9 2 8…" at bounding box center [882, 507] width 1338 height 669
